Goal: Task Accomplishment & Management: Use online tool/utility

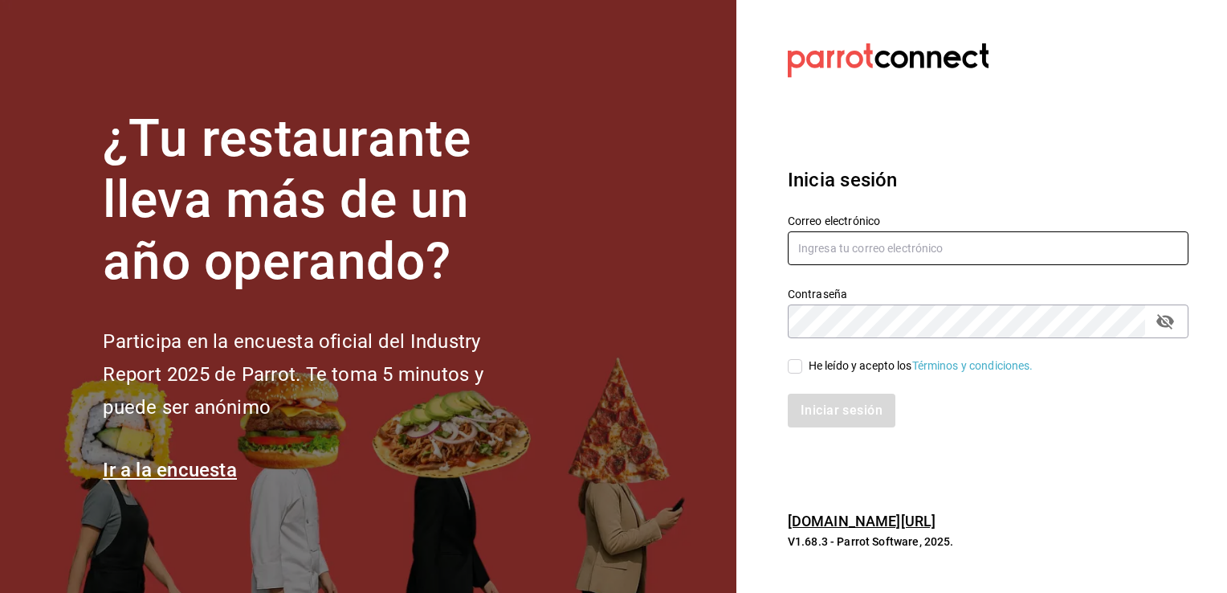
click at [857, 239] on input "text" at bounding box center [988, 248] width 401 height 34
click at [857, 239] on input "[PERSON_NAME].[PERSON_NAME]@" at bounding box center [988, 248] width 401 height 34
type input "[PERSON_NAME][EMAIL_ADDRESS][PERSON_NAME][DOMAIN_NAME]"
click at [790, 374] on div "Iniciar sesión" at bounding box center [979, 400] width 420 height 53
click at [788, 368] on input "He leído y acepto los Términos y condiciones." at bounding box center [795, 366] width 14 height 14
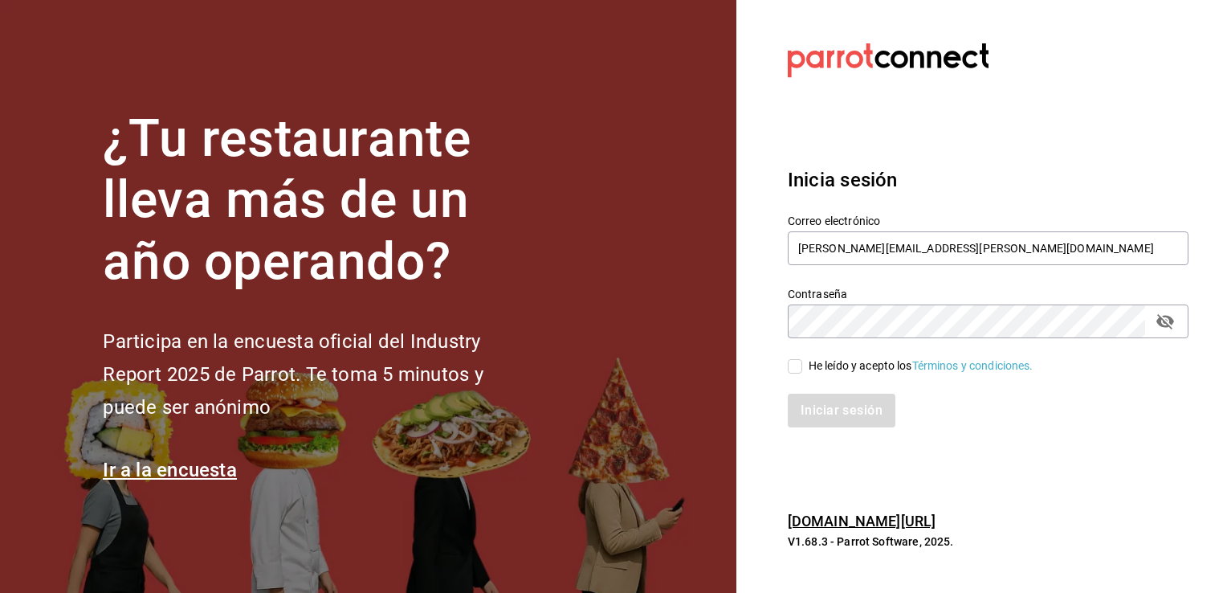
checkbox input "true"
click at [815, 401] on button "Iniciar sesión" at bounding box center [842, 411] width 109 height 34
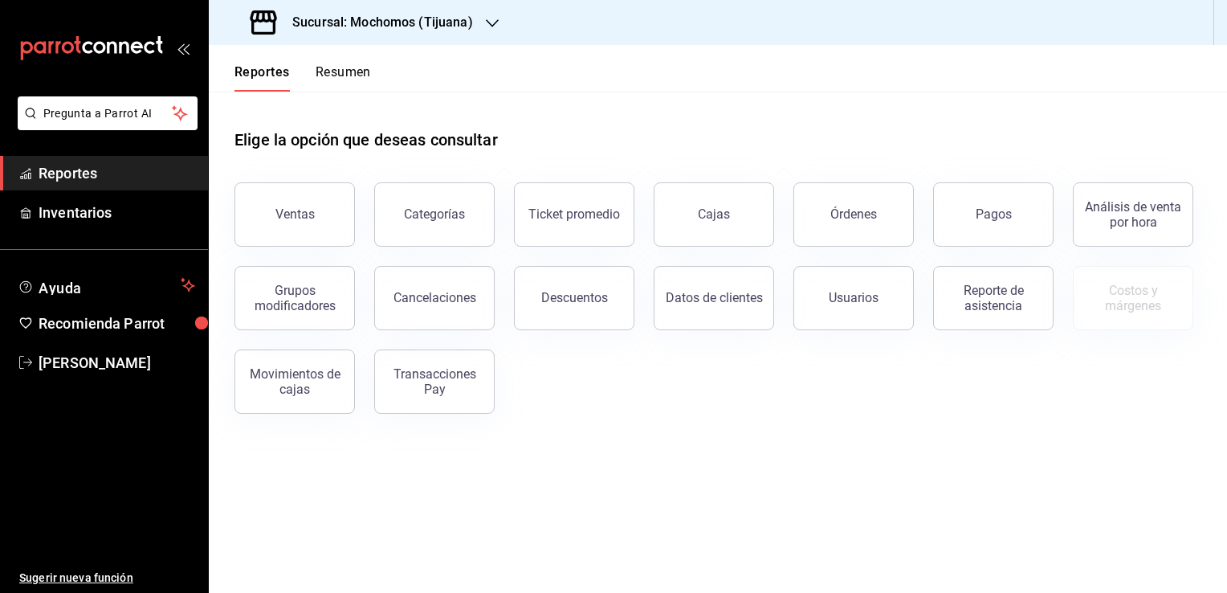
click at [419, 31] on h3 "Sucursal: Mochomos (Tijuana)" at bounding box center [377, 22] width 194 height 19
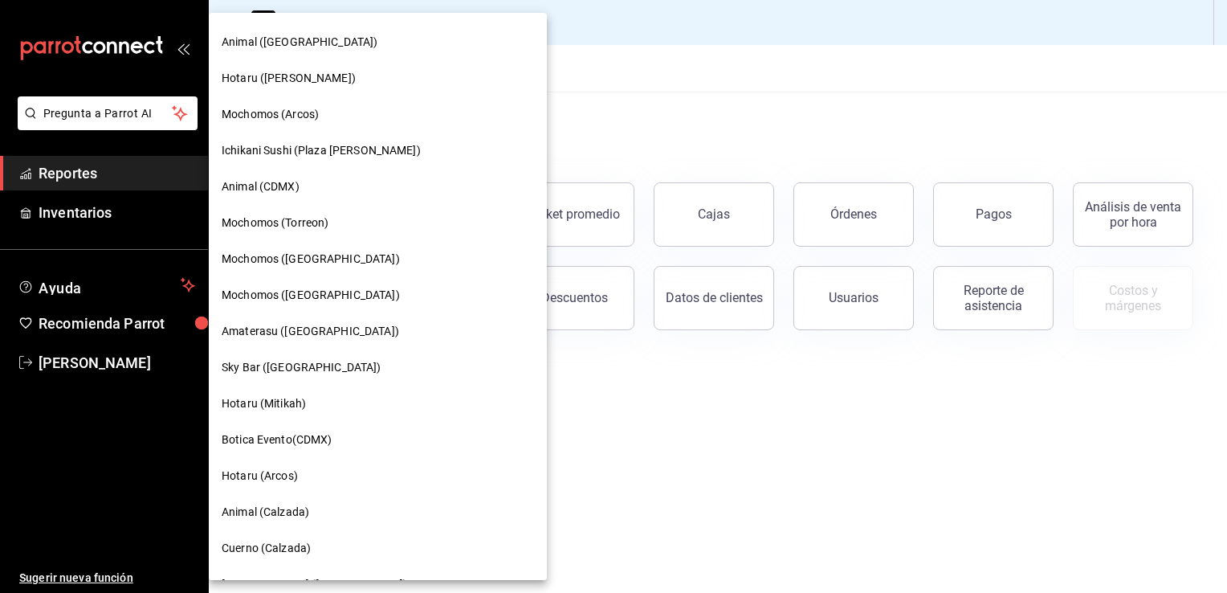
scroll to position [321, 0]
click at [271, 421] on nav "Mochomos (Tijuana) Ichikani (Arcos) Lazaro y Diego (Metropolitan) Hotaru (Lomas…" at bounding box center [378, 403] width 338 height 1422
click at [270, 412] on div "Hotaru (Mitikah)" at bounding box center [378, 403] width 338 height 36
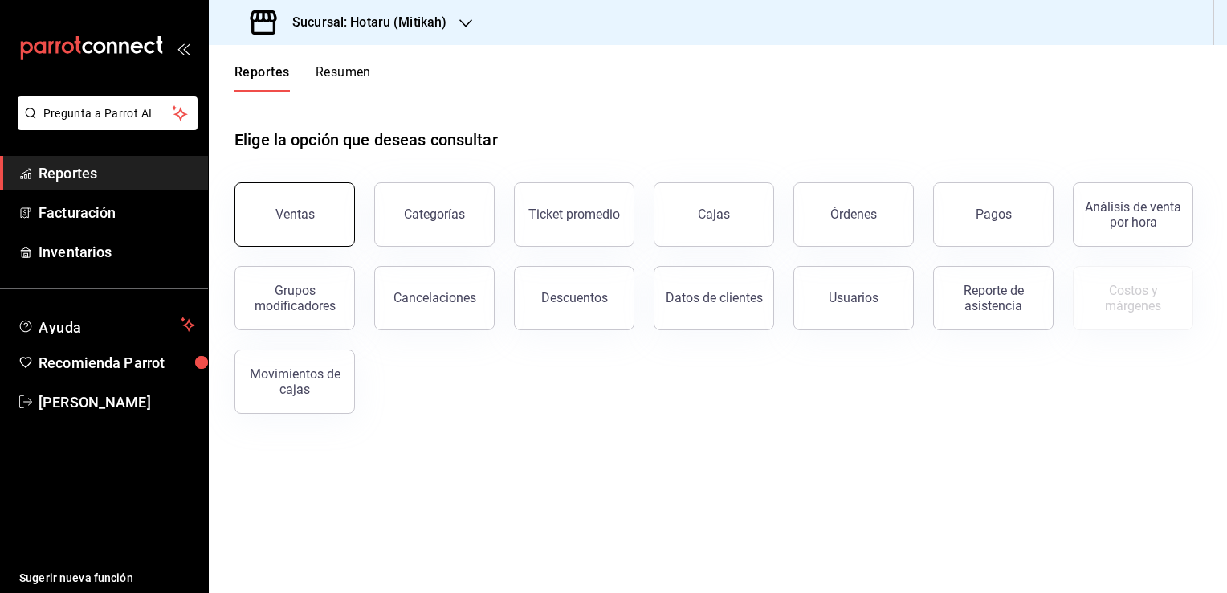
click at [292, 243] on button "Ventas" at bounding box center [295, 214] width 120 height 64
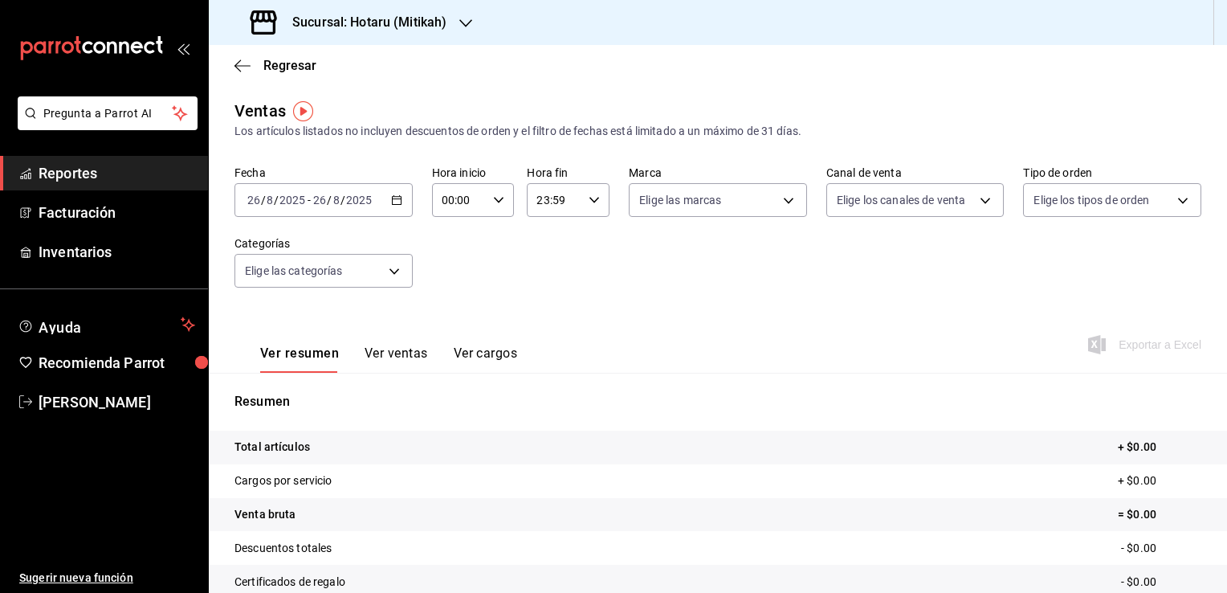
click at [392, 211] on div "2025-08-26 26 / 8 / 2025 - 2025-08-26 26 / 8 / 2025" at bounding box center [324, 200] width 178 height 34
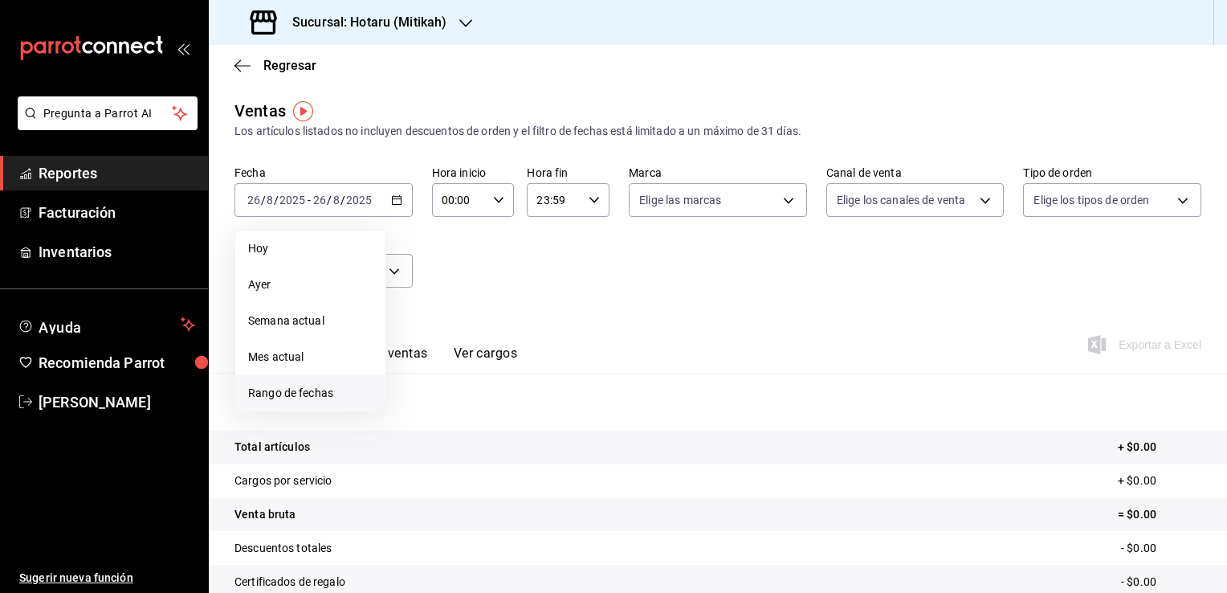
click at [303, 381] on li "Rango de fechas" at bounding box center [310, 393] width 150 height 36
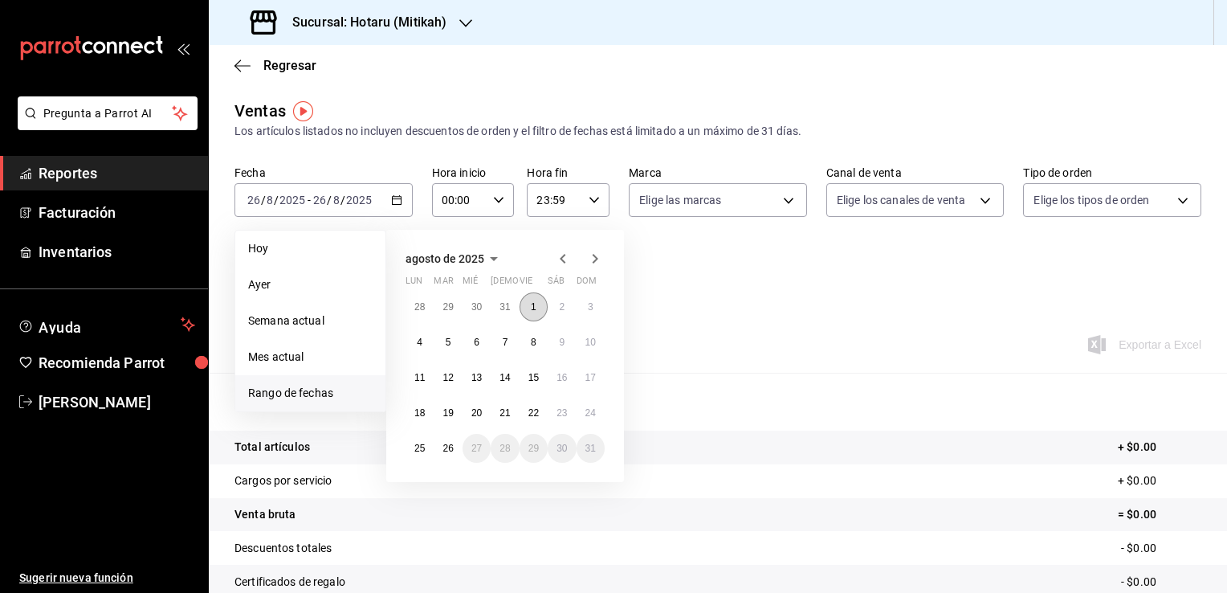
click at [536, 306] on abbr "1" at bounding box center [534, 306] width 6 height 11
click at [456, 448] on button "26" at bounding box center [448, 448] width 28 height 29
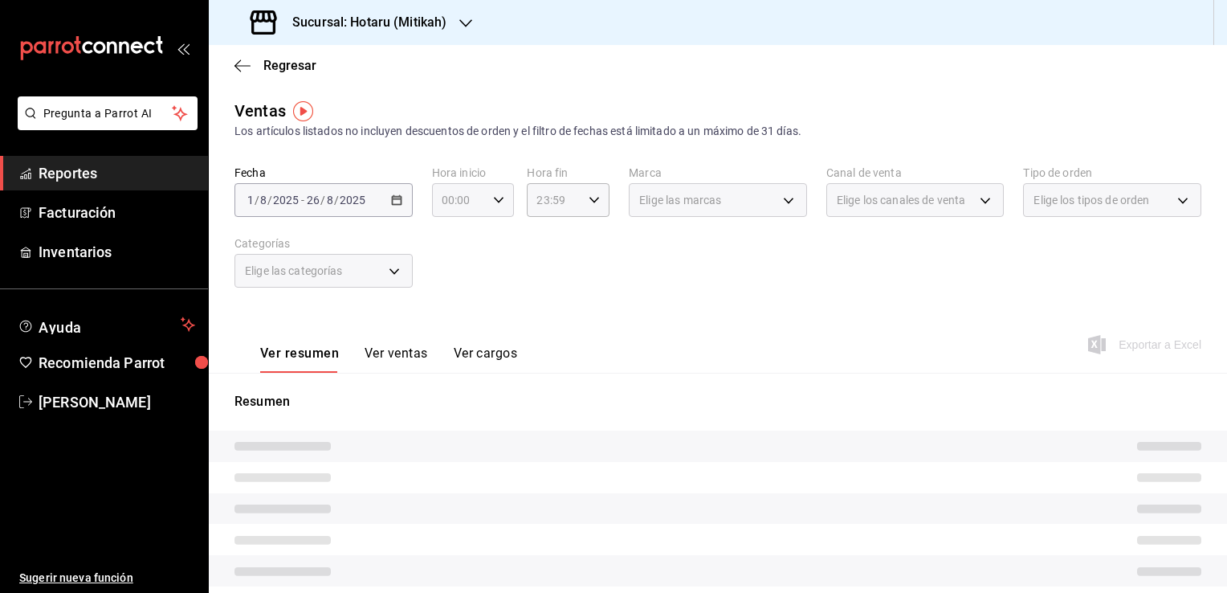
click at [496, 208] on div "00:00 Hora inicio" at bounding box center [473, 200] width 83 height 34
click at [455, 274] on span "05" at bounding box center [450, 273] width 15 height 13
type input "05:00"
click at [493, 233] on button "00" at bounding box center [491, 241] width 35 height 32
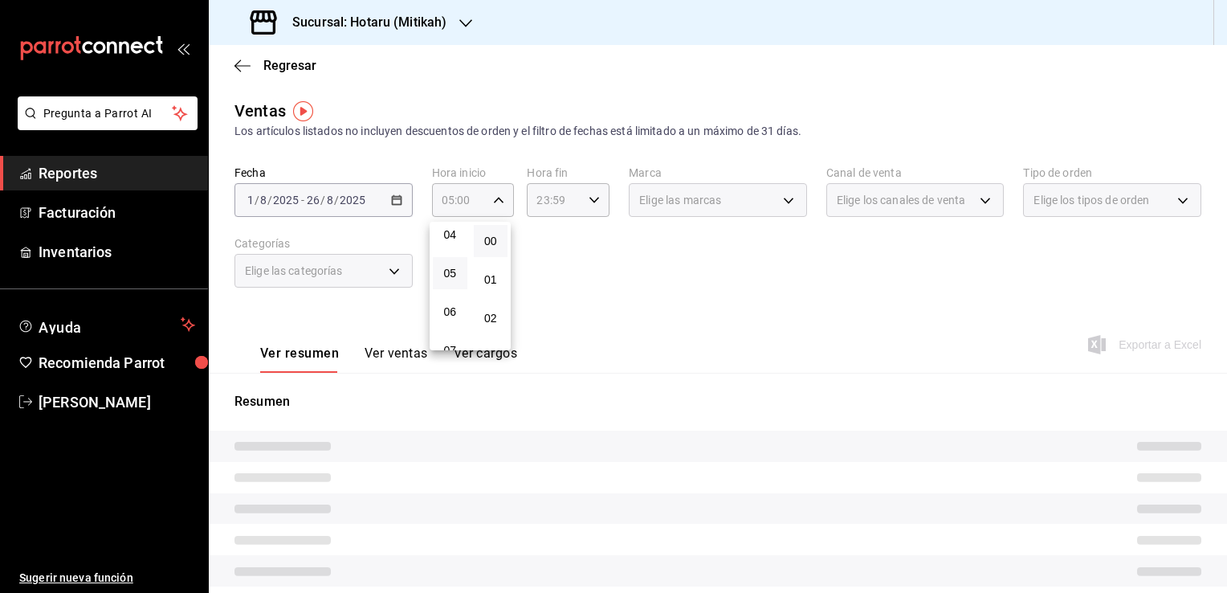
click at [540, 255] on div at bounding box center [613, 296] width 1227 height 593
click at [591, 208] on div "23:59 Hora fin" at bounding box center [568, 200] width 83 height 34
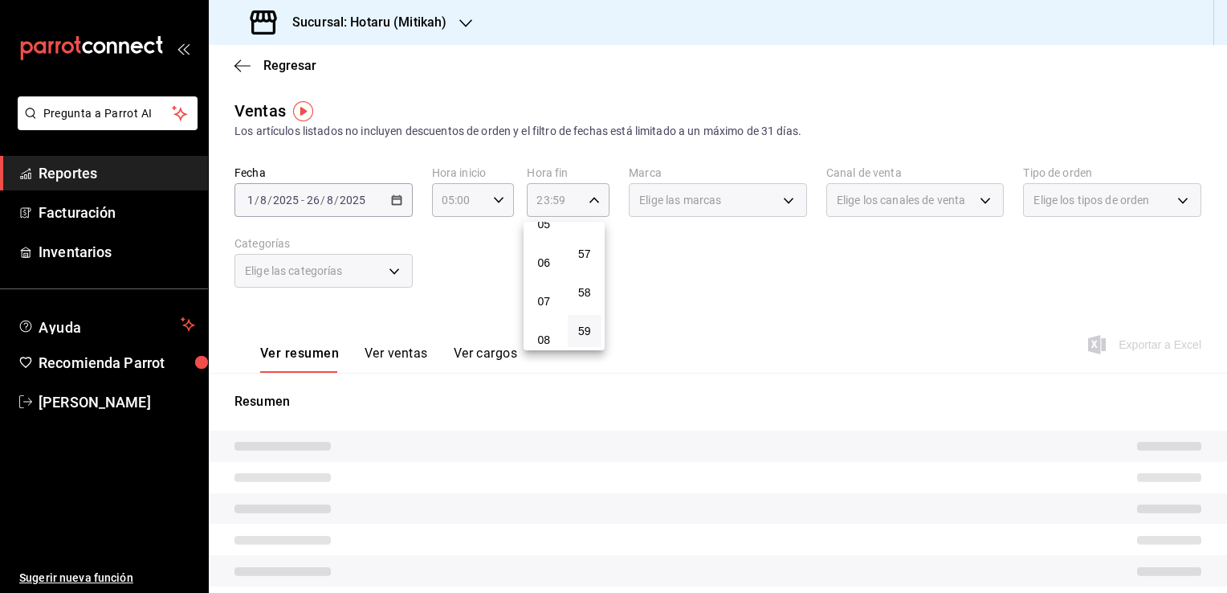
scroll to position [169, 0]
drag, startPoint x: 538, startPoint y: 273, endPoint x: 593, endPoint y: 271, distance: 54.6
click at [537, 271] on span "05" at bounding box center [544, 264] width 15 height 13
click at [588, 242] on span "00" at bounding box center [584, 241] width 15 height 13
type input "05:00"
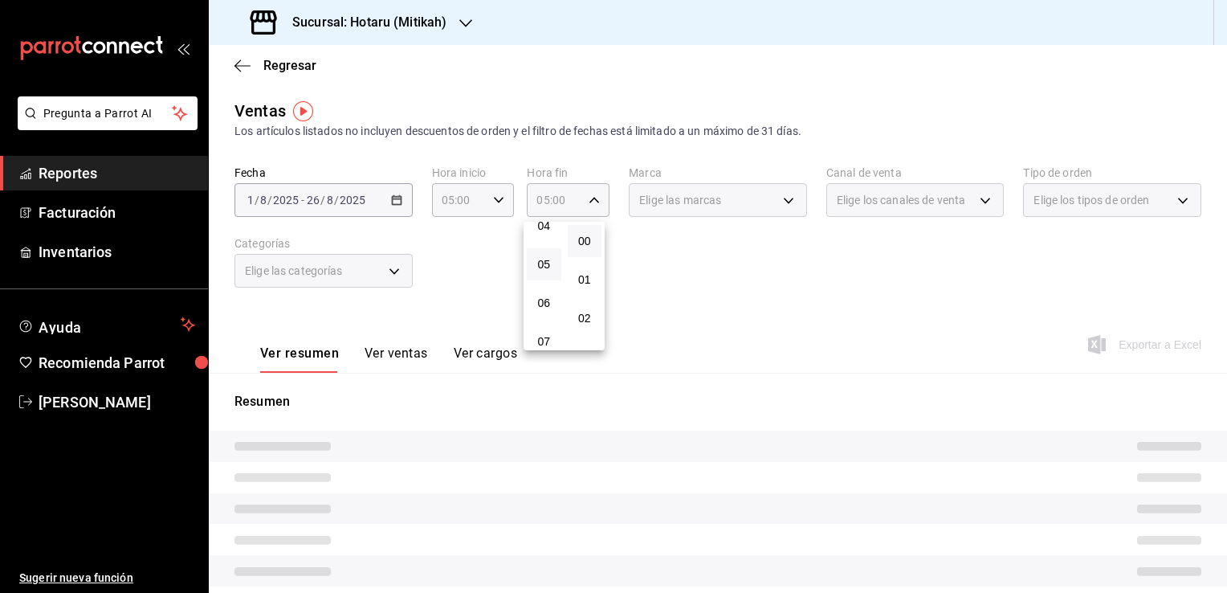
click at [633, 251] on div at bounding box center [613, 296] width 1227 height 593
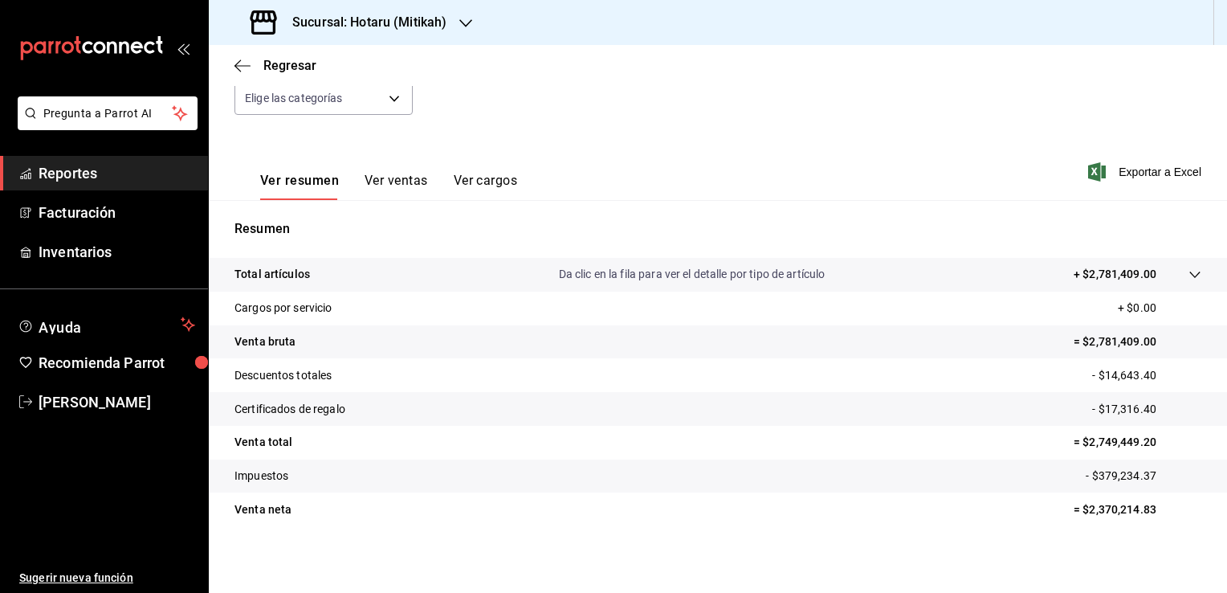
scroll to position [177, 0]
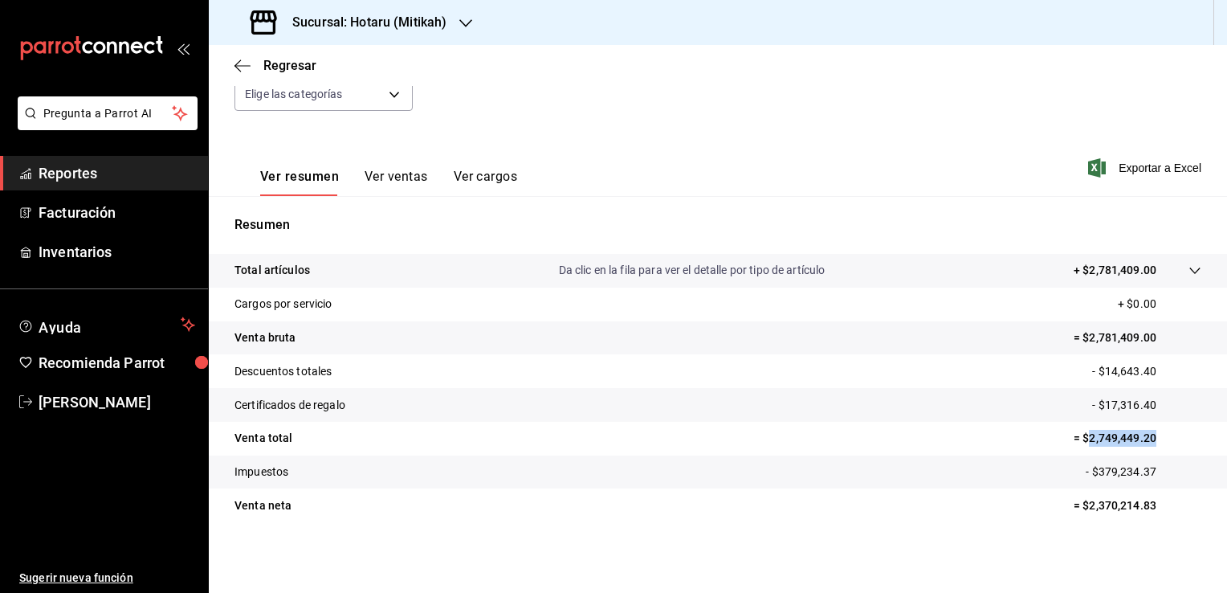
drag, startPoint x: 1075, startPoint y: 442, endPoint x: 1149, endPoint y: 443, distance: 73.9
click at [1149, 443] on p "= $2,749,449.20" at bounding box center [1138, 438] width 128 height 17
copy p "2,749,449.20"
click at [235, 63] on icon "button" at bounding box center [243, 66] width 16 height 14
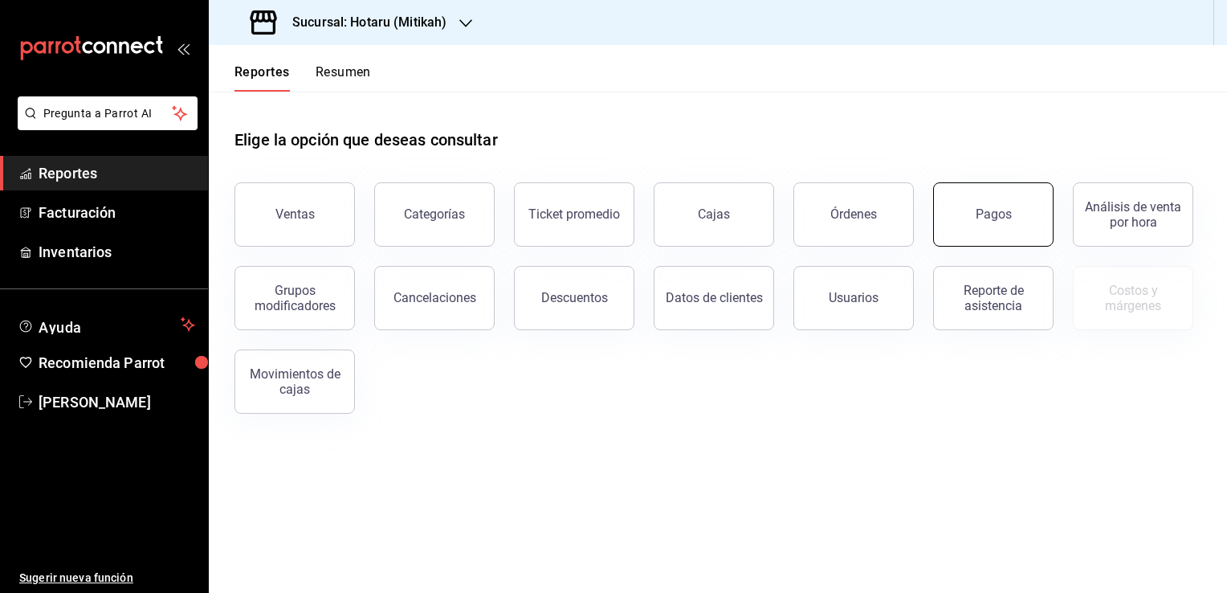
click at [1005, 219] on div "Pagos" at bounding box center [994, 213] width 36 height 15
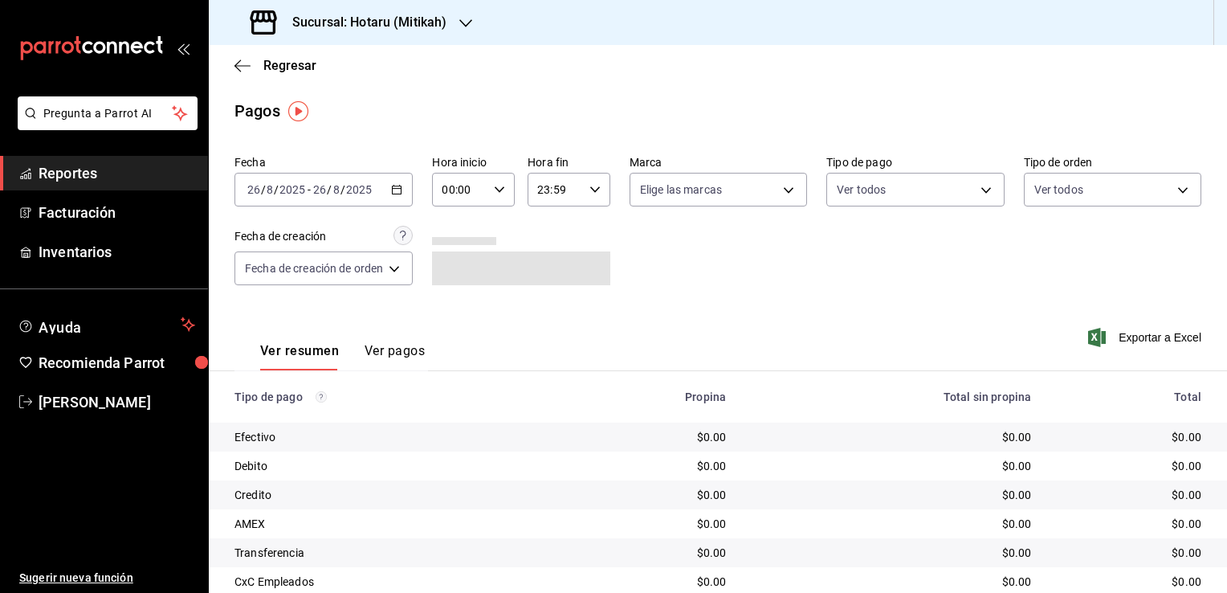
click at [410, 198] on div "2025-08-26 26 / 8 / 2025 - 2025-08-26 26 / 8 / 2025" at bounding box center [324, 190] width 178 height 34
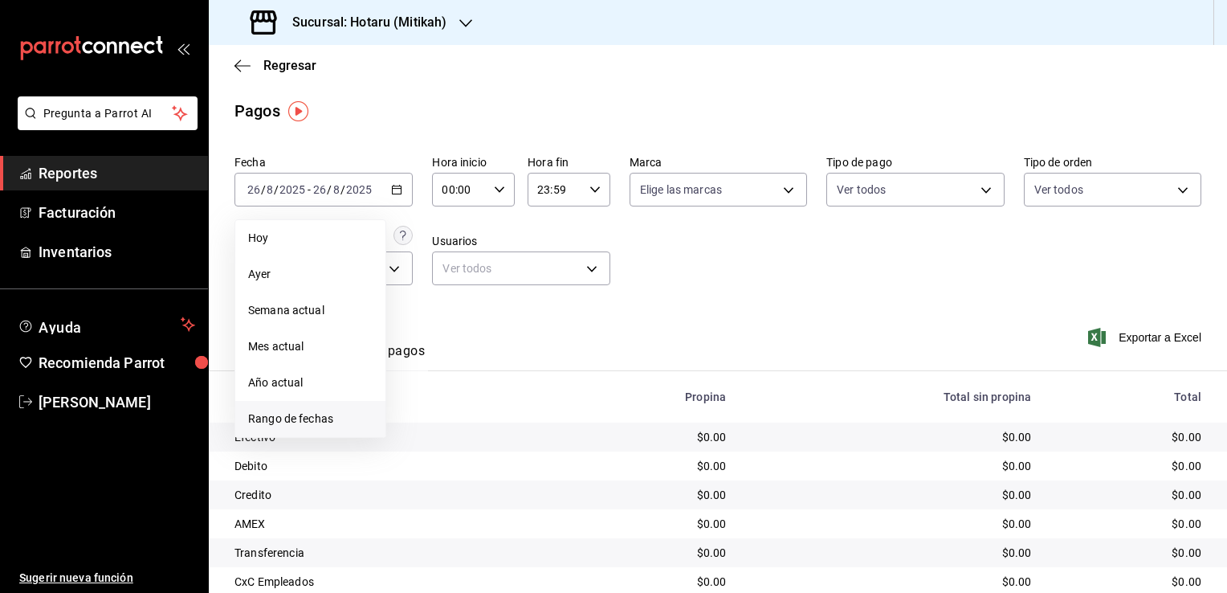
click at [297, 426] on span "Rango de fechas" at bounding box center [310, 418] width 124 height 17
click at [530, 302] on button "1" at bounding box center [534, 296] width 28 height 29
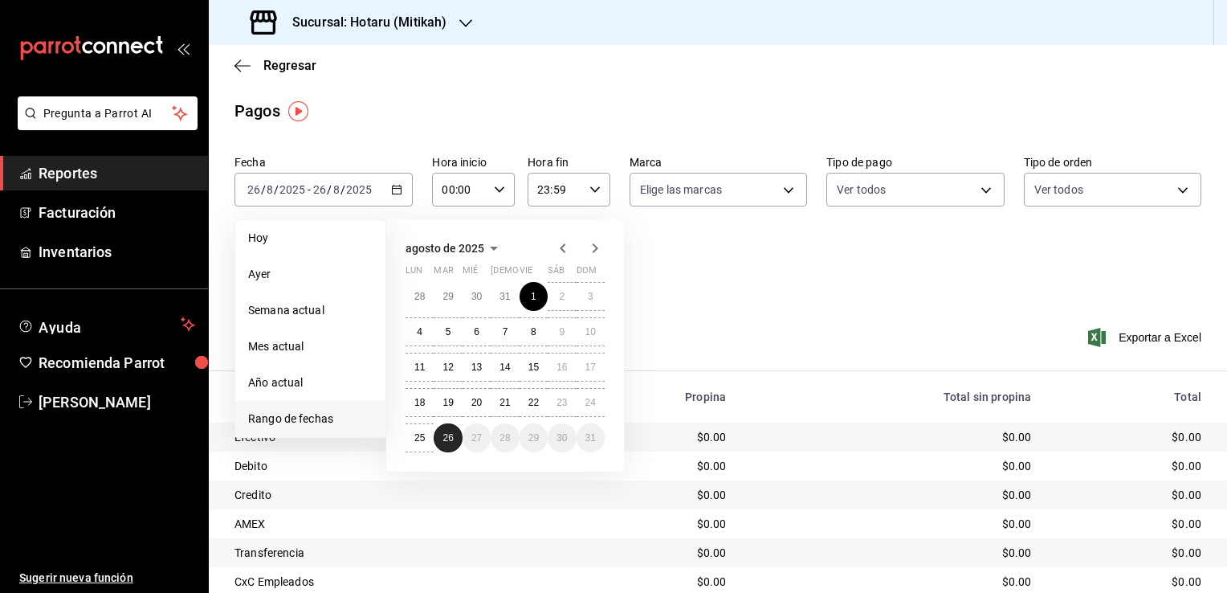
click at [461, 434] on button "26" at bounding box center [448, 437] width 28 height 29
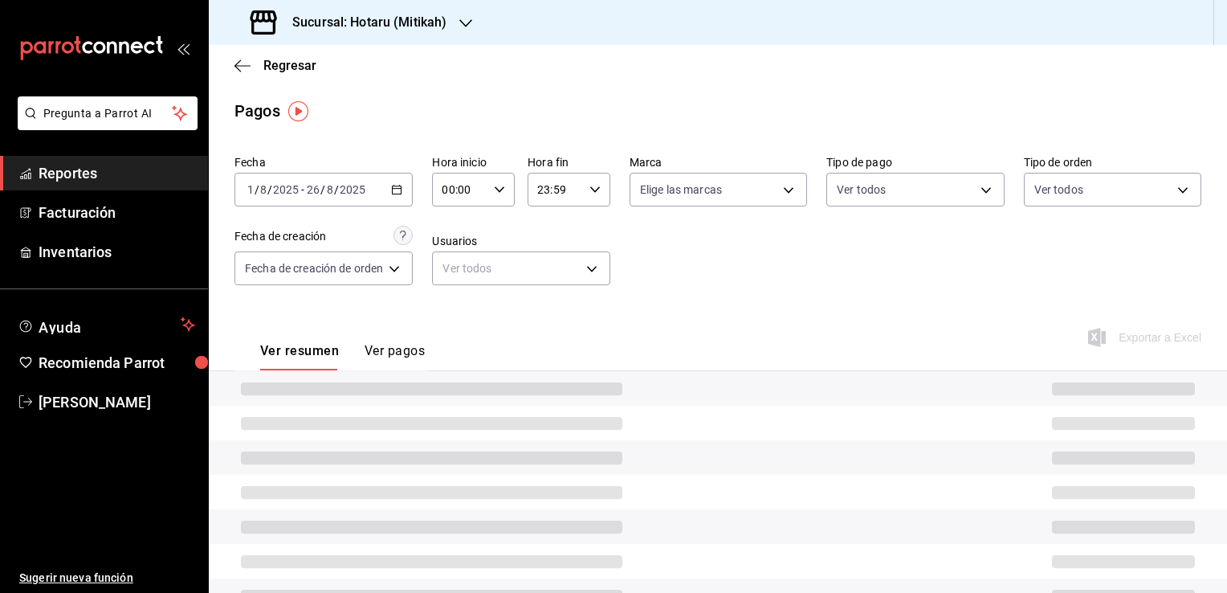
click at [502, 191] on icon "button" at bounding box center [499, 189] width 11 height 11
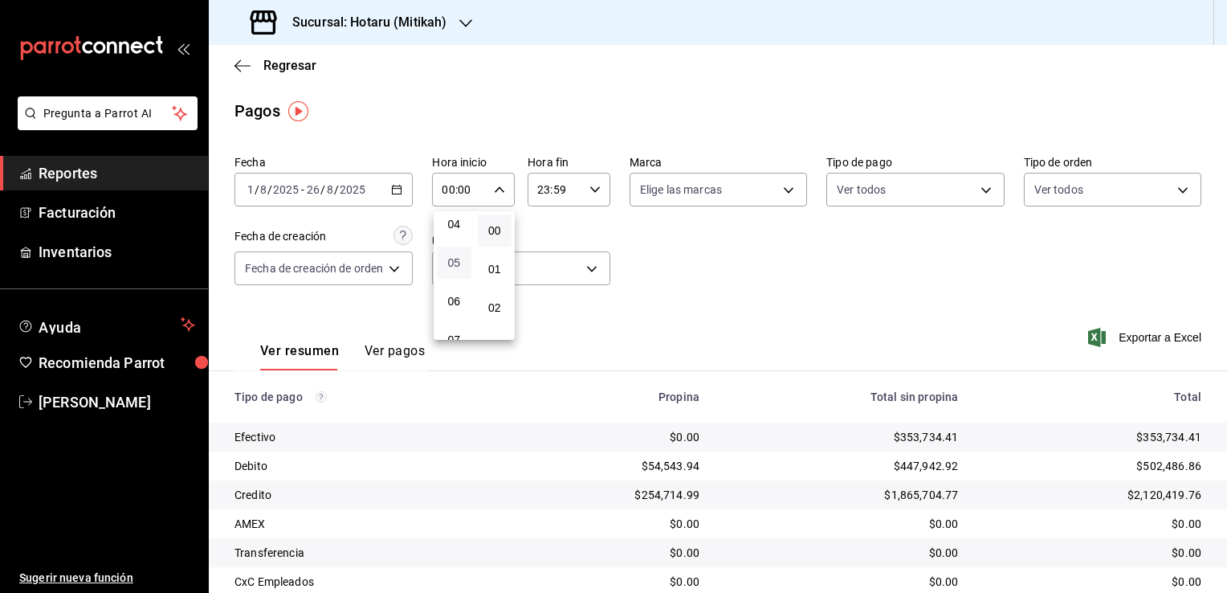
click at [455, 259] on span "05" at bounding box center [454, 262] width 15 height 13
type input "05:00"
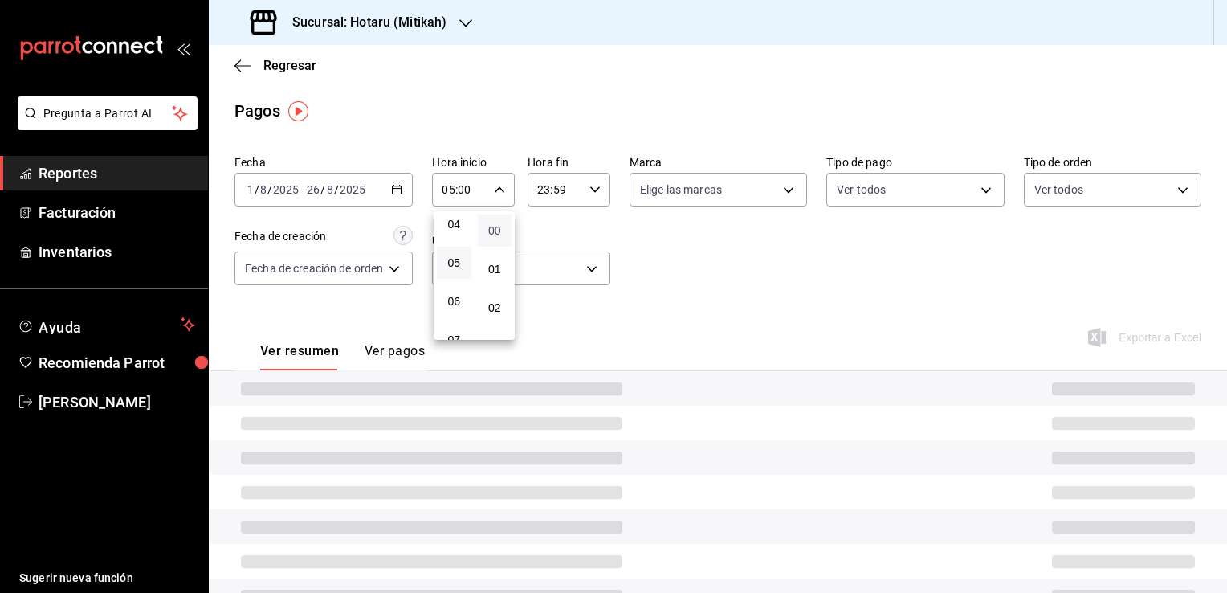
click at [496, 231] on span "00" at bounding box center [495, 230] width 15 height 13
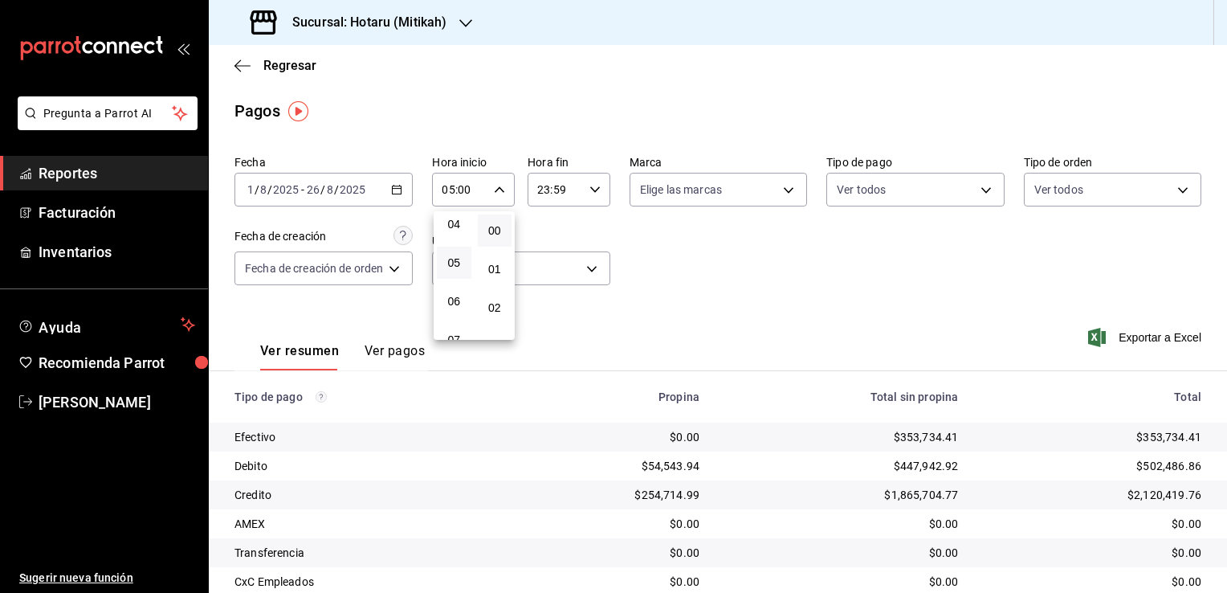
click at [598, 191] on div at bounding box center [613, 296] width 1227 height 593
click at [590, 194] on icon "button" at bounding box center [595, 189] width 11 height 11
click at [545, 259] on span "05" at bounding box center [548, 253] width 15 height 13
click at [584, 237] on span "00" at bounding box center [589, 230] width 15 height 13
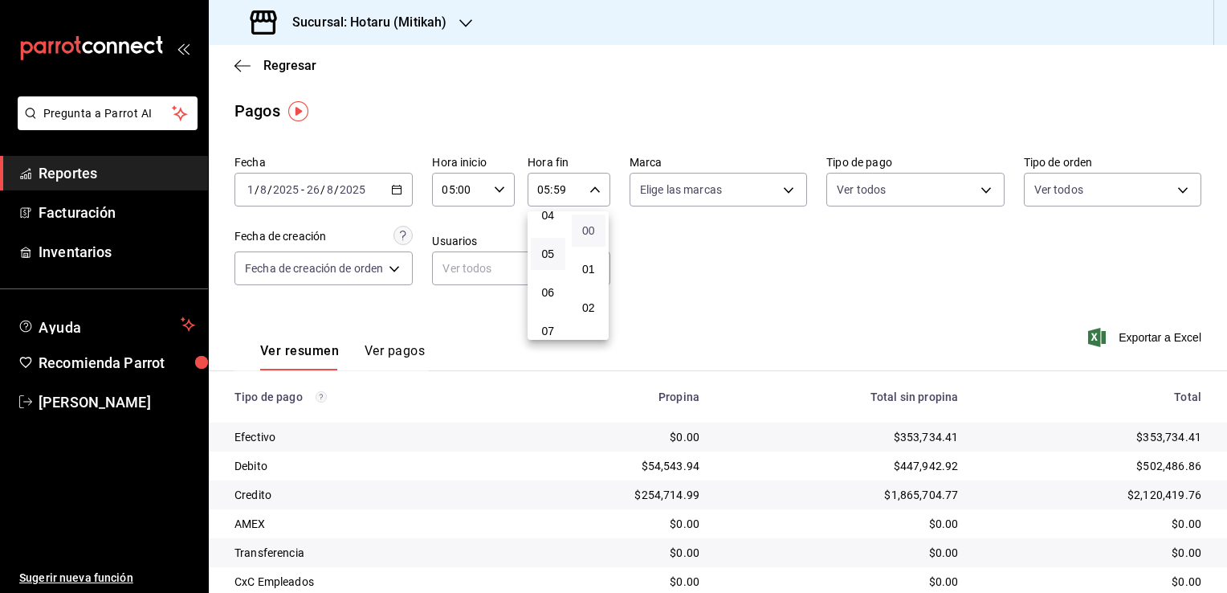
type input "05:00"
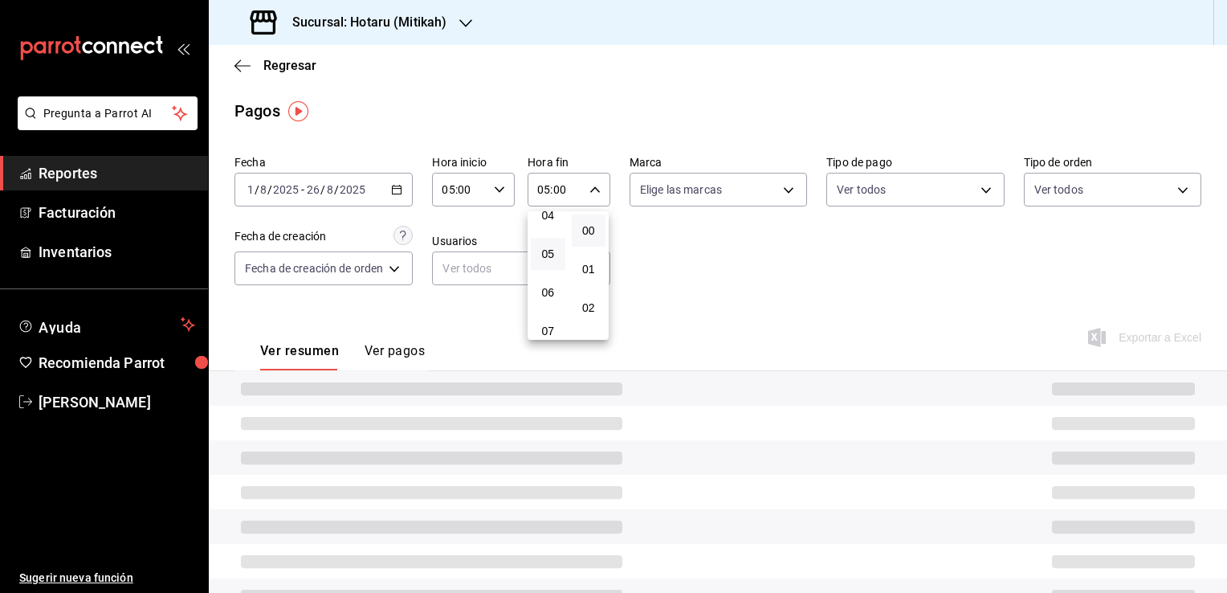
click at [886, 327] on div at bounding box center [613, 296] width 1227 height 593
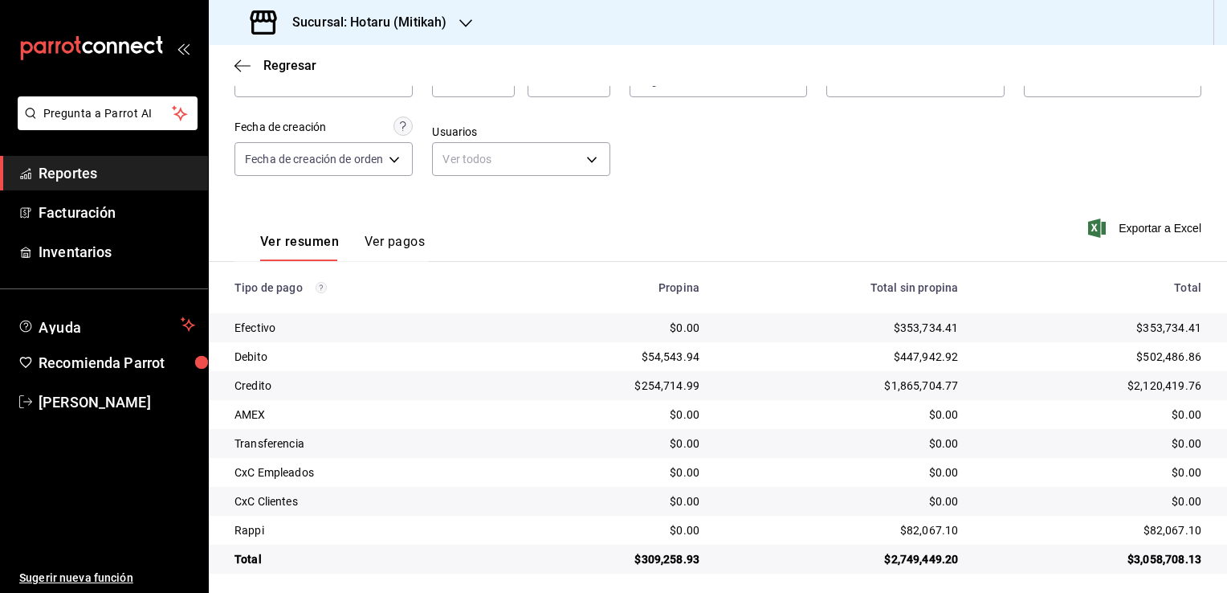
scroll to position [116, 0]
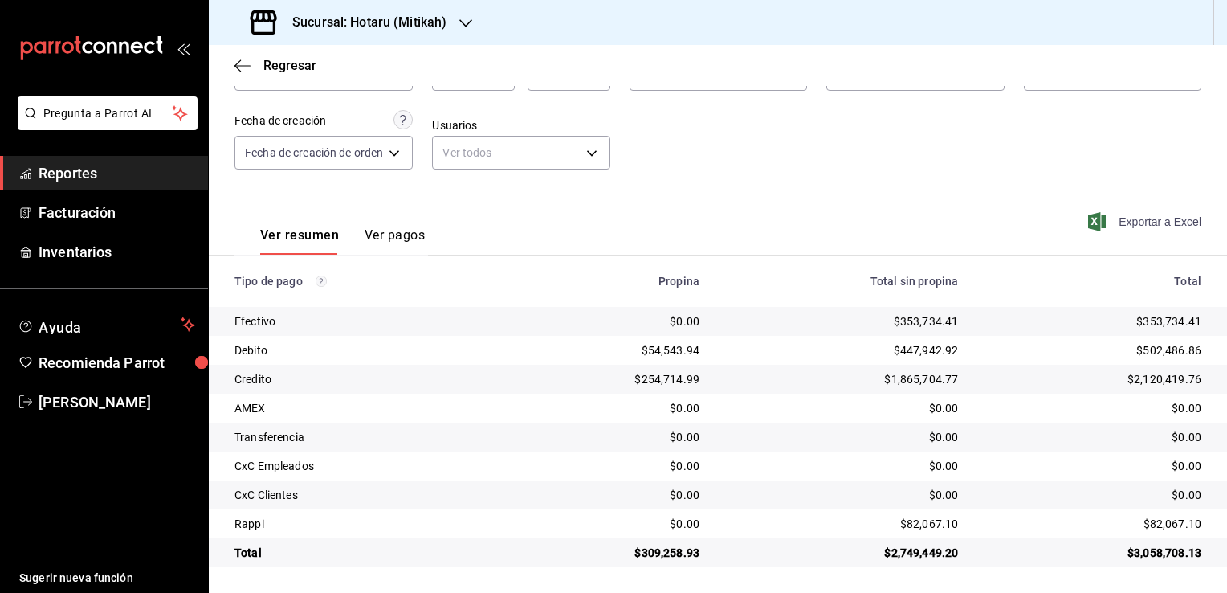
click at [1126, 220] on span "Exportar a Excel" at bounding box center [1147, 221] width 110 height 19
